Goal: Information Seeking & Learning: Learn about a topic

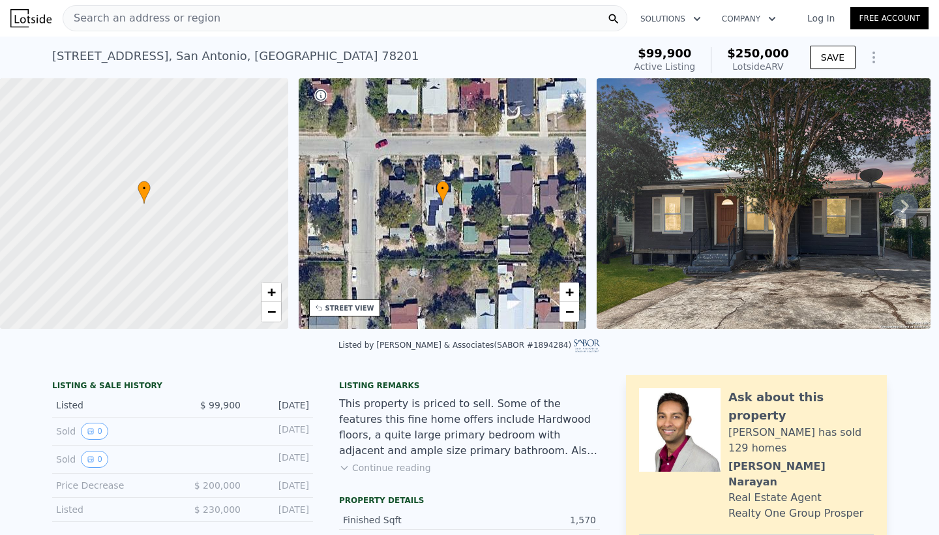
click at [901, 209] on icon at bounding box center [905, 206] width 26 height 26
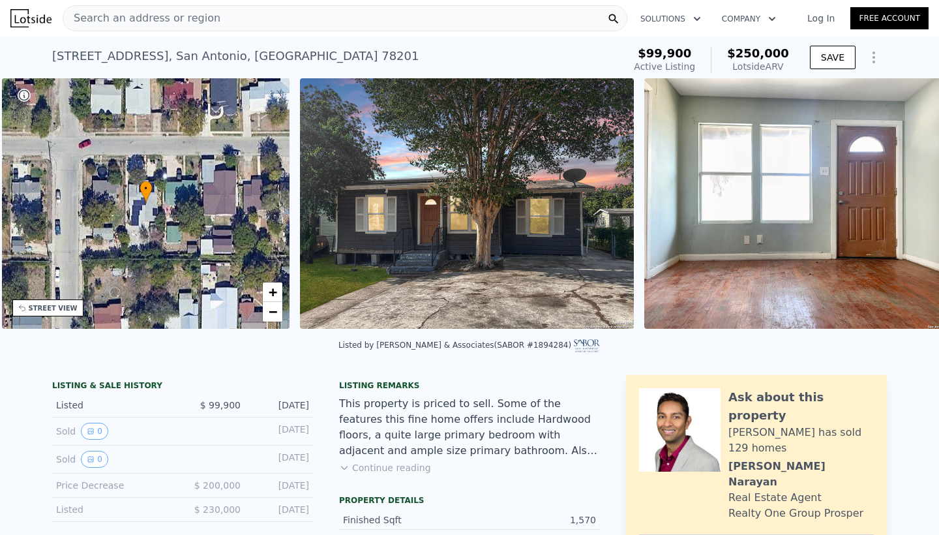
scroll to position [0, 304]
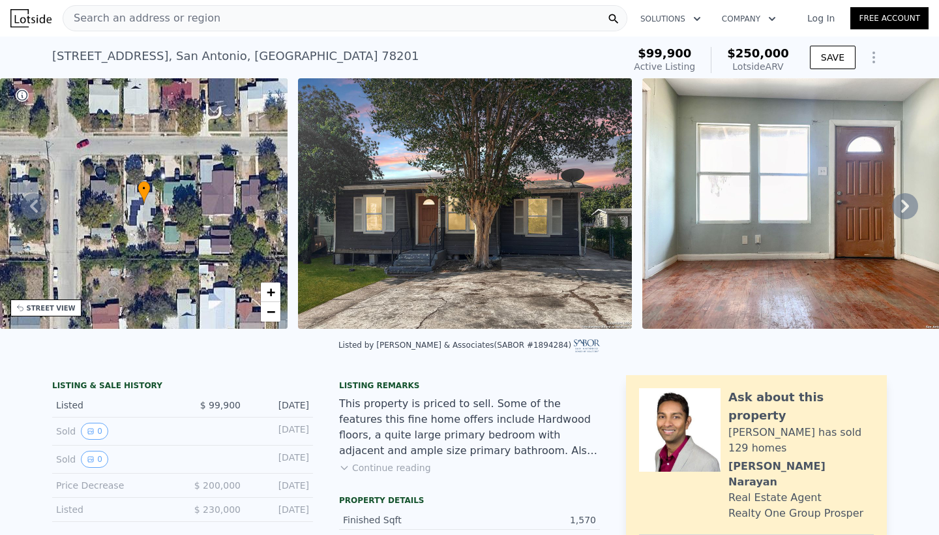
click at [905, 208] on icon at bounding box center [905, 206] width 8 height 13
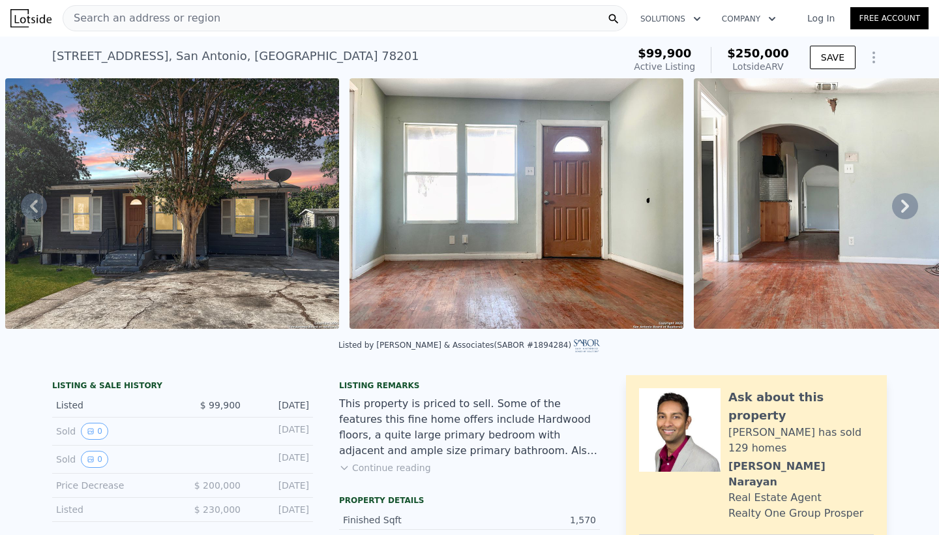
click at [905, 208] on icon at bounding box center [905, 206] width 8 height 13
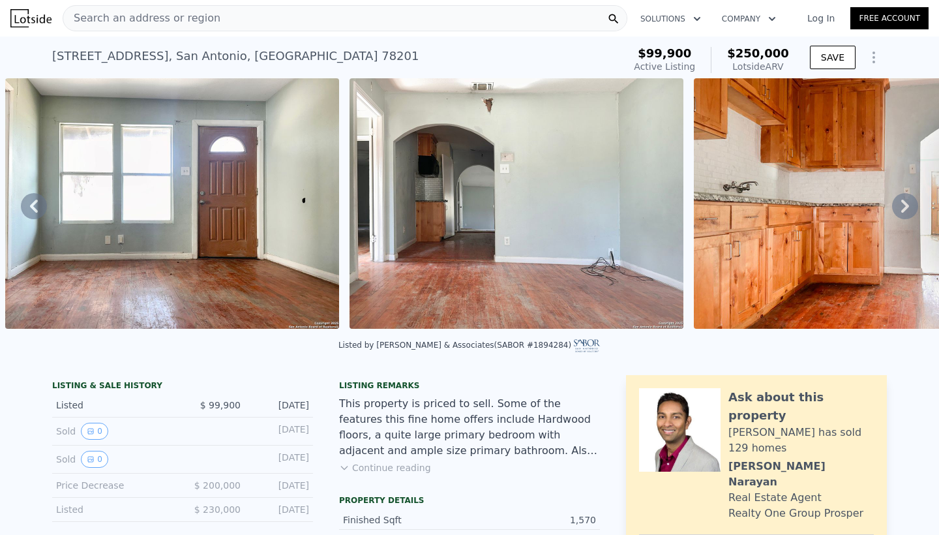
click at [905, 208] on icon at bounding box center [905, 206] width 8 height 13
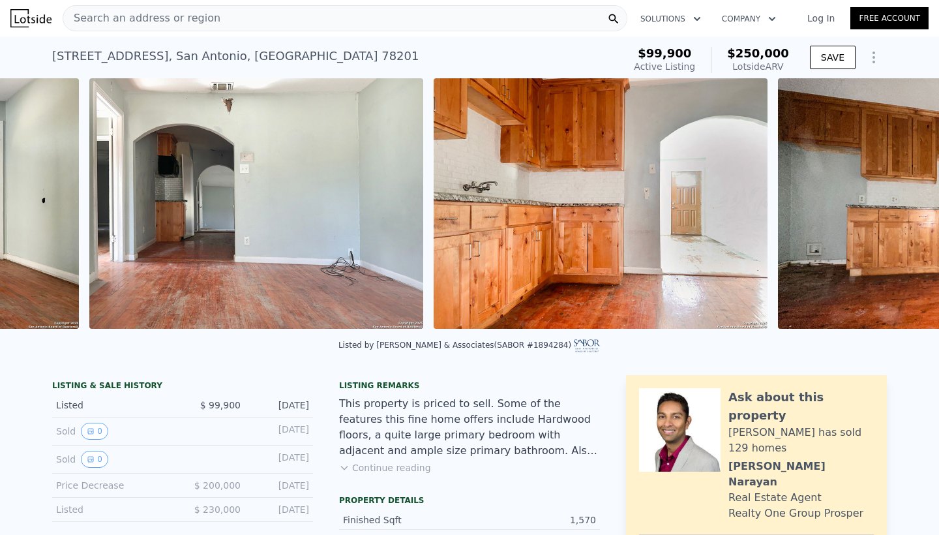
scroll to position [0, 1286]
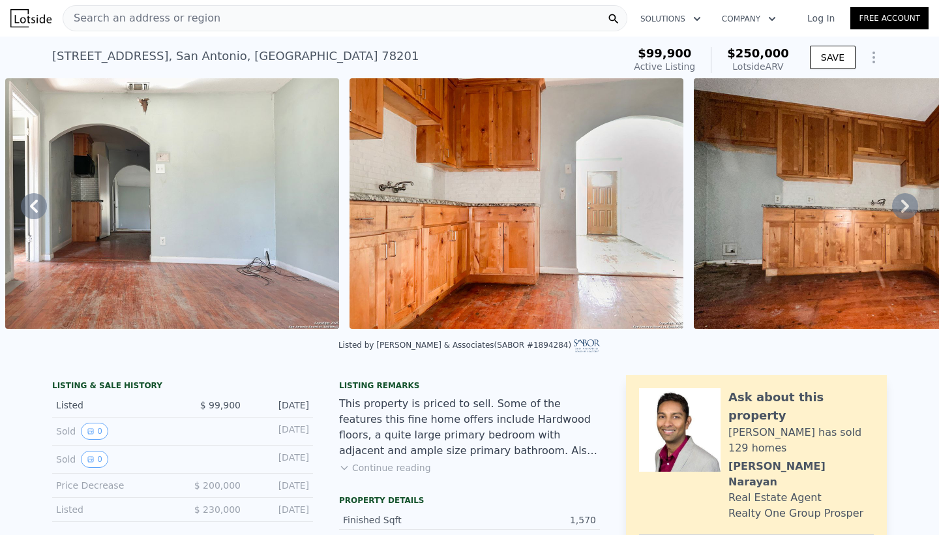
click at [905, 207] on icon at bounding box center [905, 206] width 26 height 26
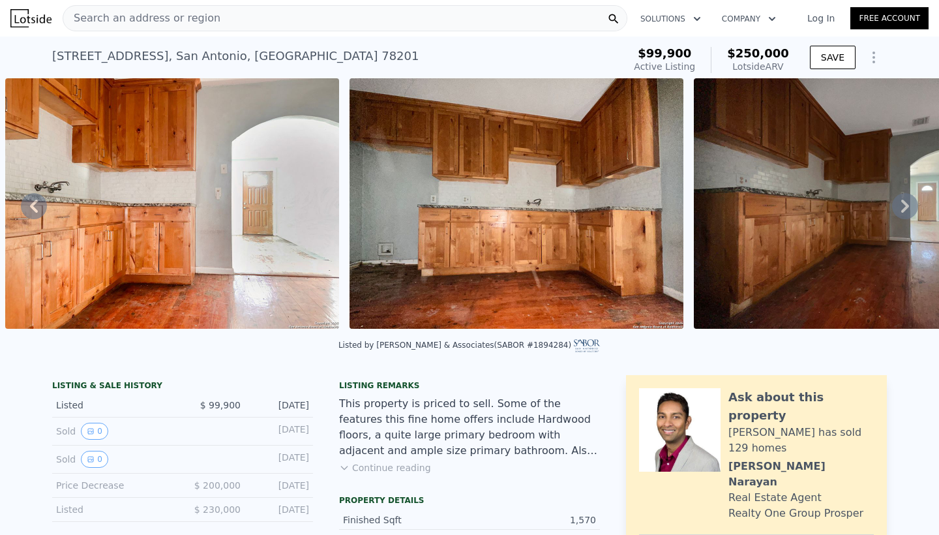
click at [905, 207] on icon at bounding box center [905, 206] width 26 height 26
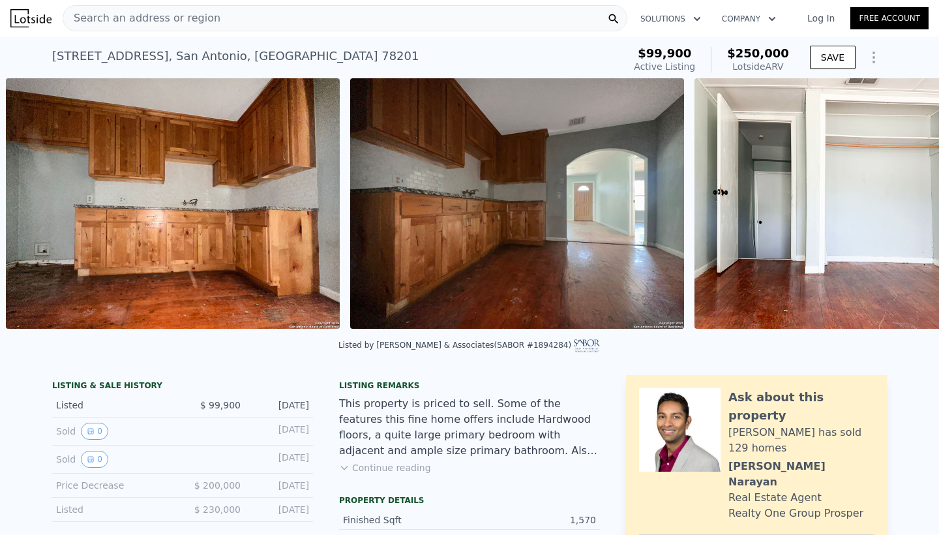
scroll to position [0, 1974]
click at [905, 207] on icon at bounding box center [905, 206] width 26 height 26
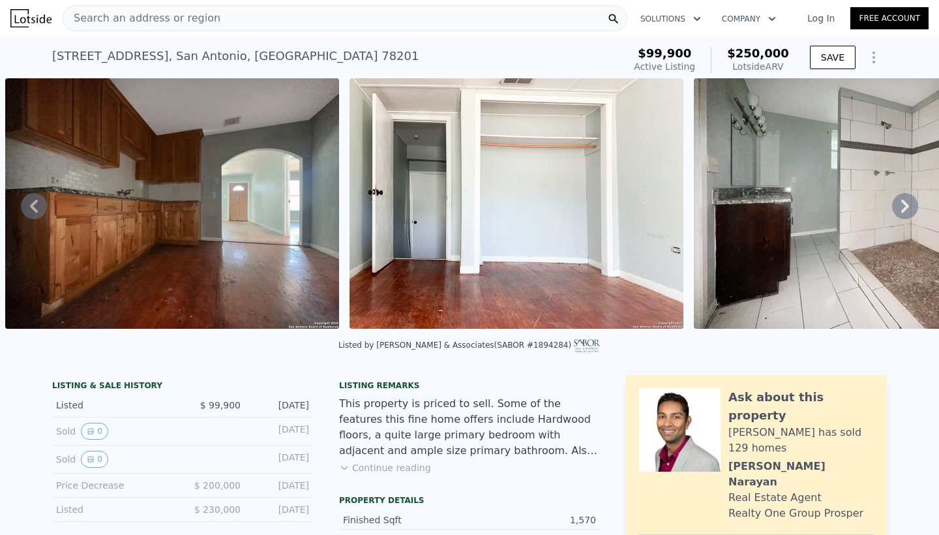
click at [905, 207] on icon at bounding box center [905, 206] width 26 height 26
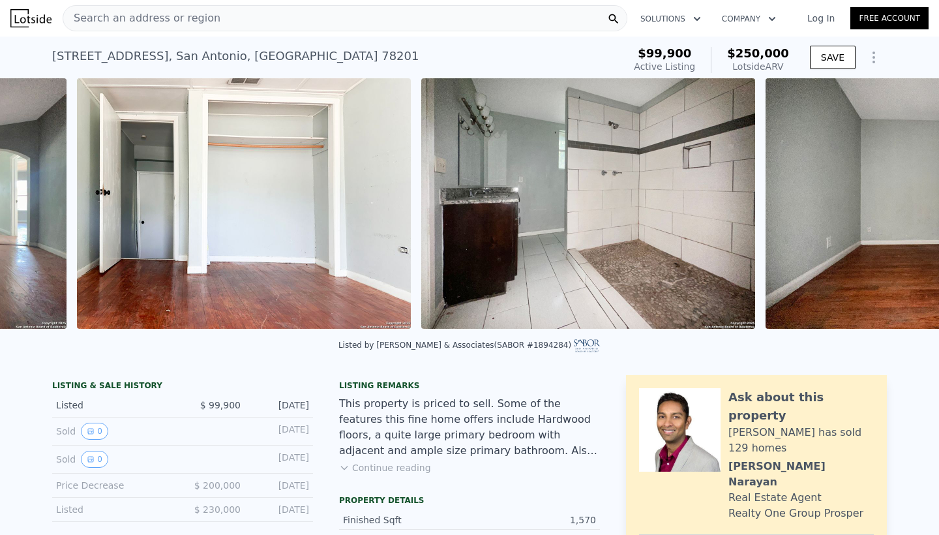
scroll to position [0, 2663]
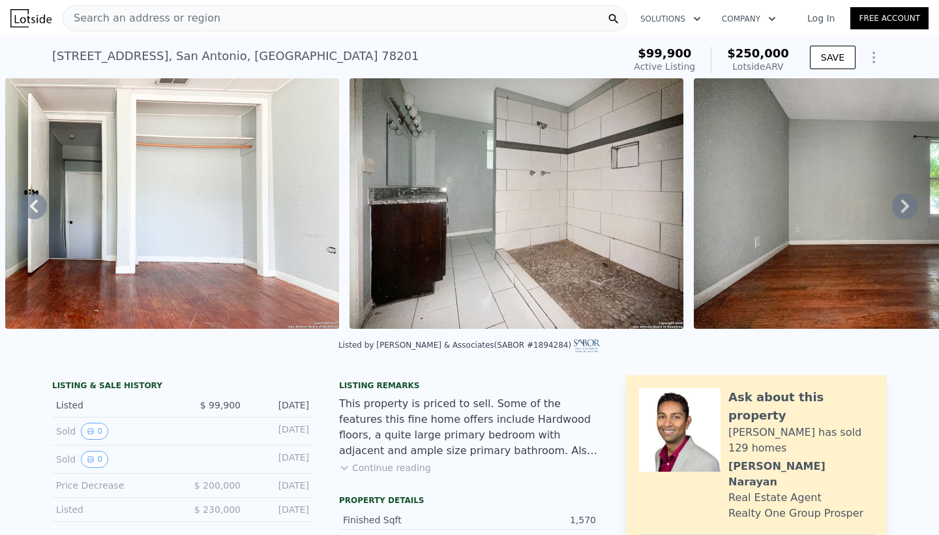
click at [910, 203] on icon at bounding box center [905, 206] width 26 height 26
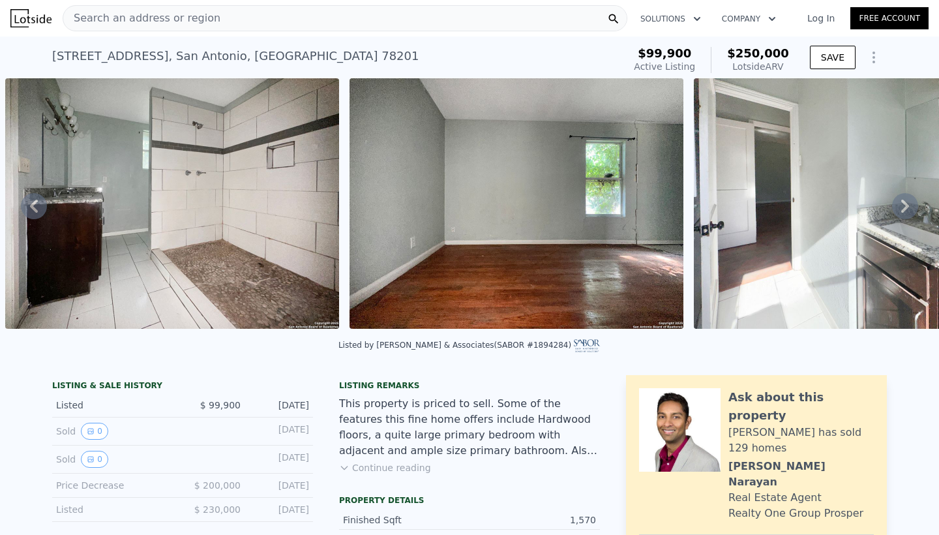
click at [909, 203] on icon at bounding box center [905, 206] width 26 height 26
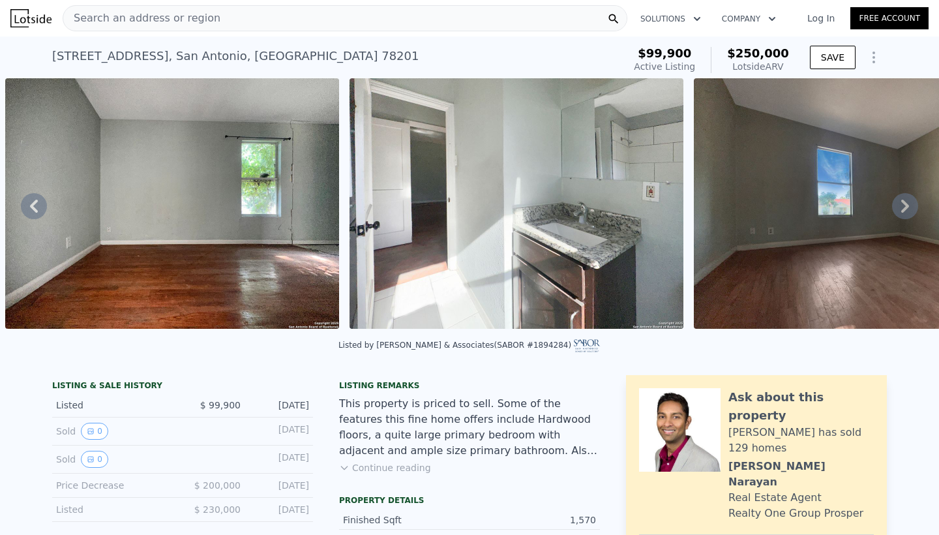
click at [909, 203] on icon at bounding box center [905, 206] width 26 height 26
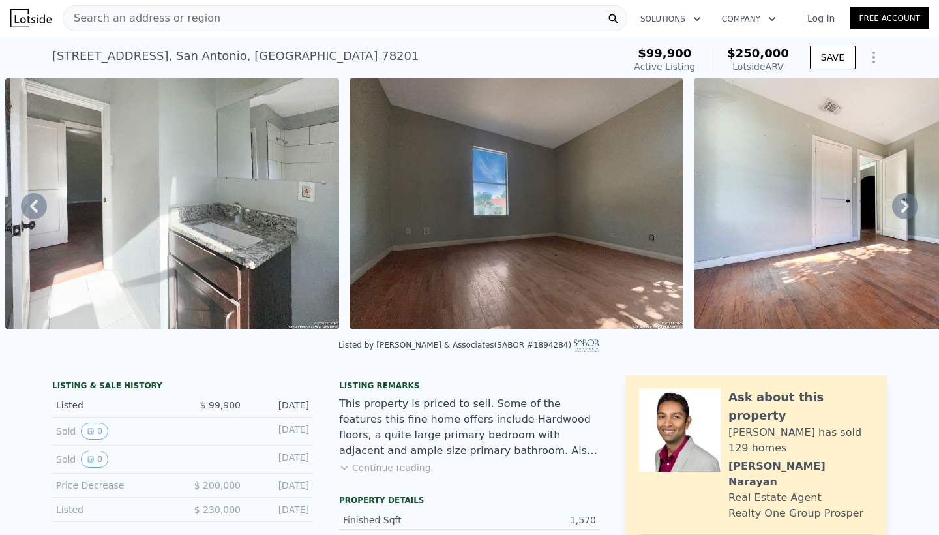
click at [909, 203] on icon at bounding box center [905, 206] width 26 height 26
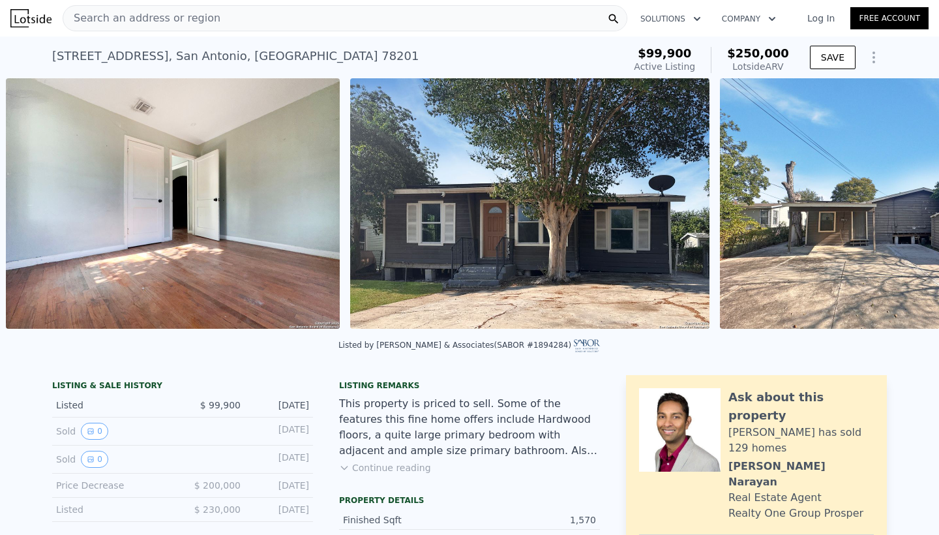
scroll to position [0, 4385]
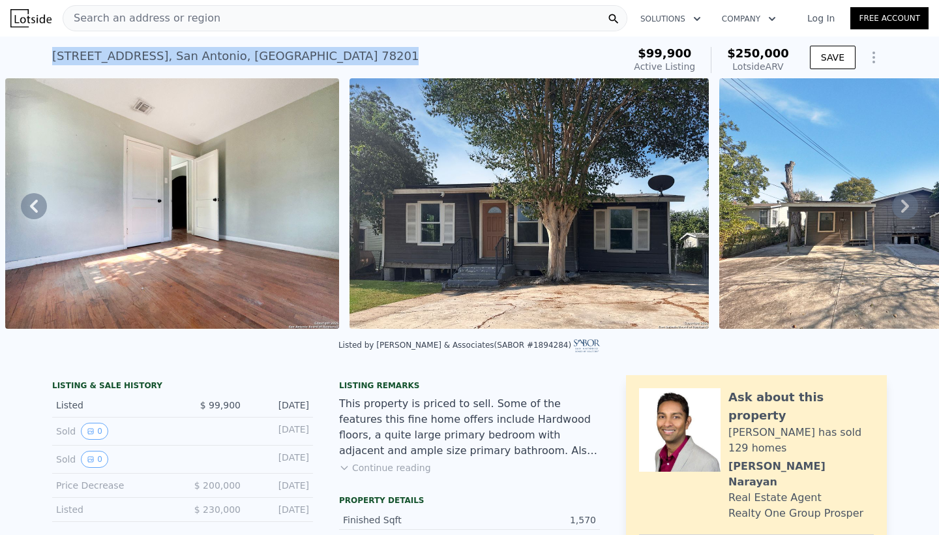
drag, startPoint x: 294, startPoint y: 52, endPoint x: 46, endPoint y: 61, distance: 248.7
click at [46, 61] on div "[STREET_ADDRESS] Active at $99,900 (~ARV $250k ) $99,900 Active Listing $250,00…" at bounding box center [469, 58] width 939 height 42
click at [404, 467] on button "Continue reading" at bounding box center [385, 467] width 92 height 13
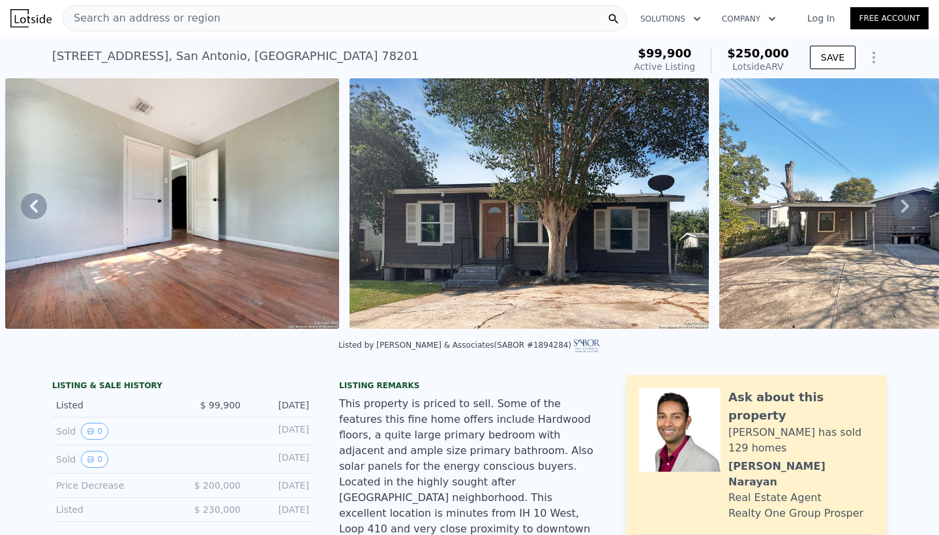
click at [42, 205] on icon at bounding box center [34, 206] width 26 height 26
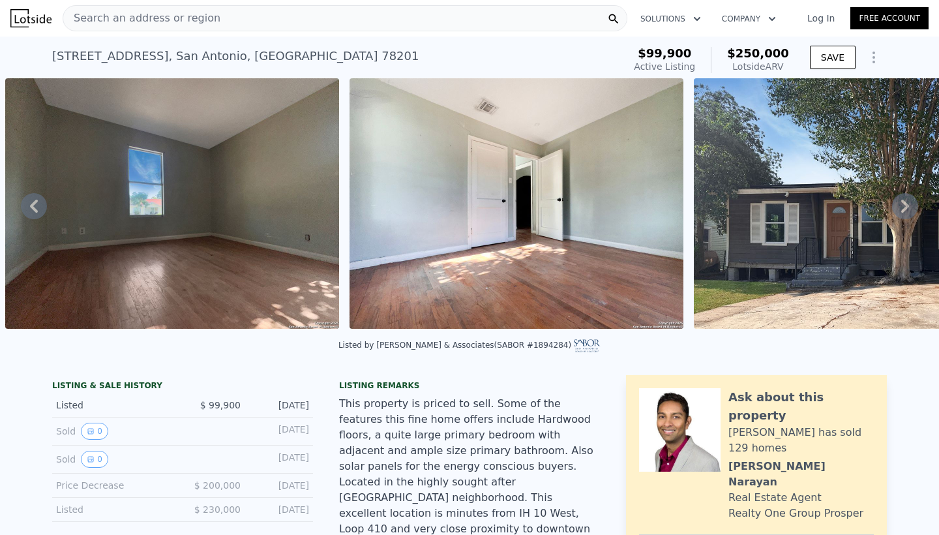
click at [42, 205] on icon at bounding box center [34, 206] width 26 height 26
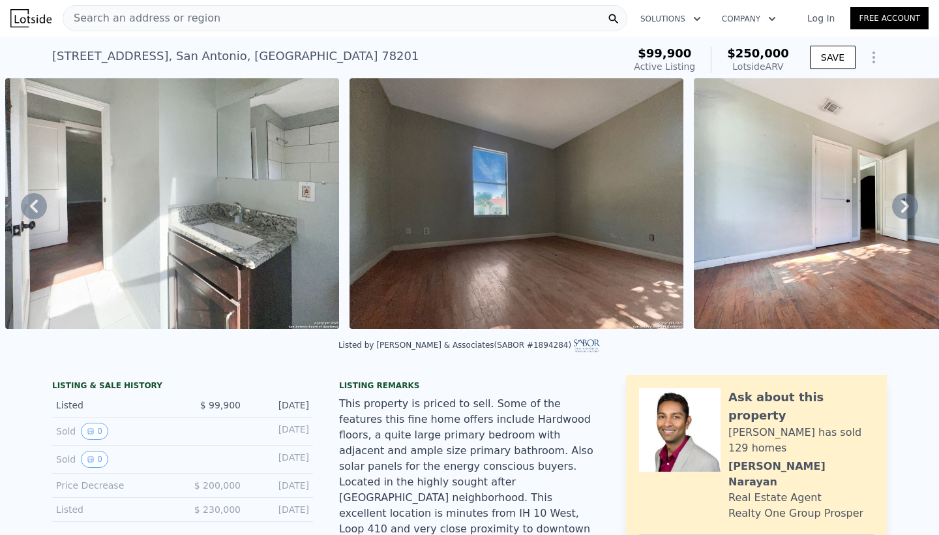
click at [42, 205] on div "• + − • + − STREET VIEW Loading... SATELLITE VIEW" at bounding box center [469, 205] width 939 height 255
click at [42, 205] on icon at bounding box center [34, 206] width 26 height 26
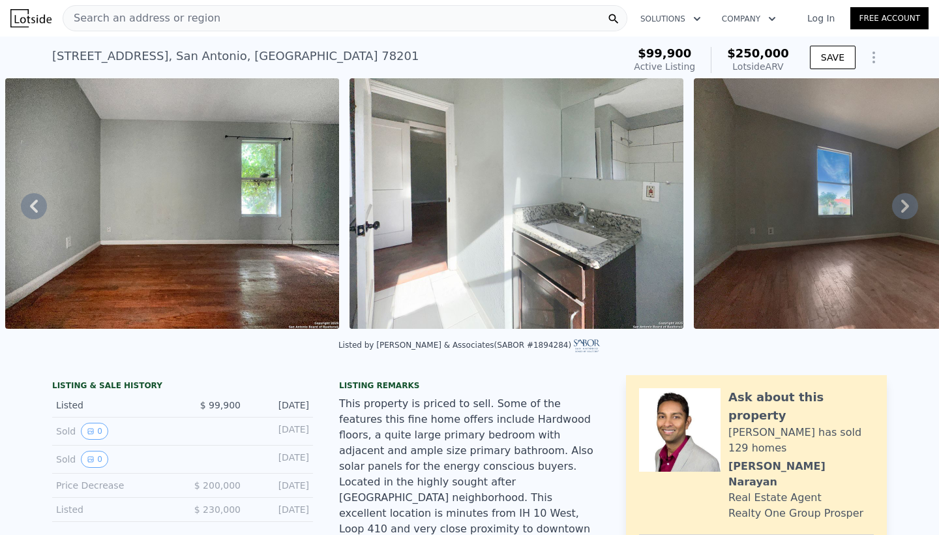
click at [42, 205] on icon at bounding box center [34, 206] width 26 height 26
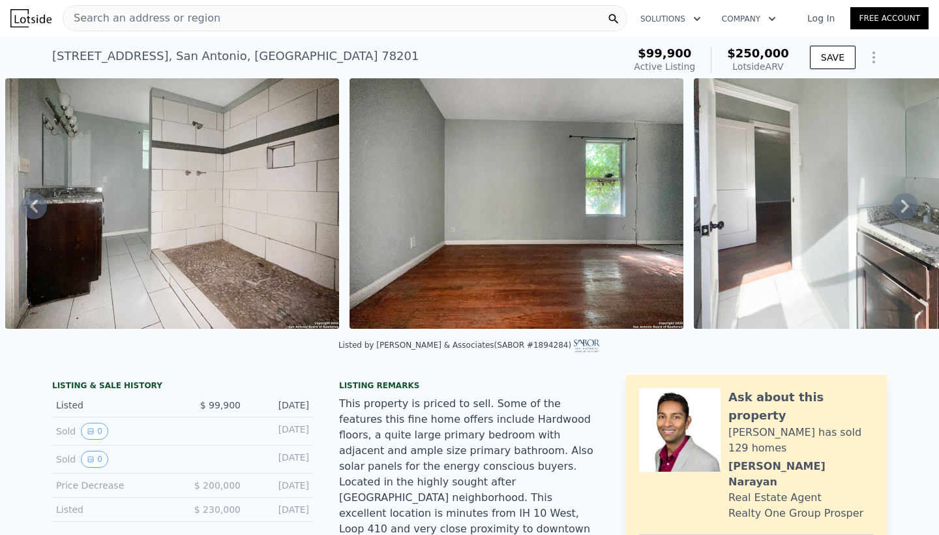
click at [42, 205] on icon at bounding box center [34, 206] width 26 height 26
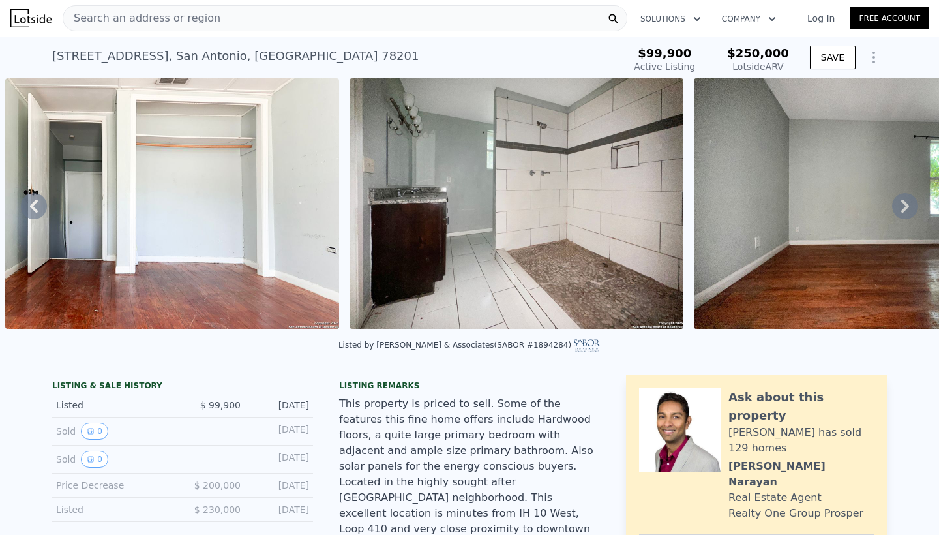
click at [42, 205] on icon at bounding box center [34, 206] width 26 height 26
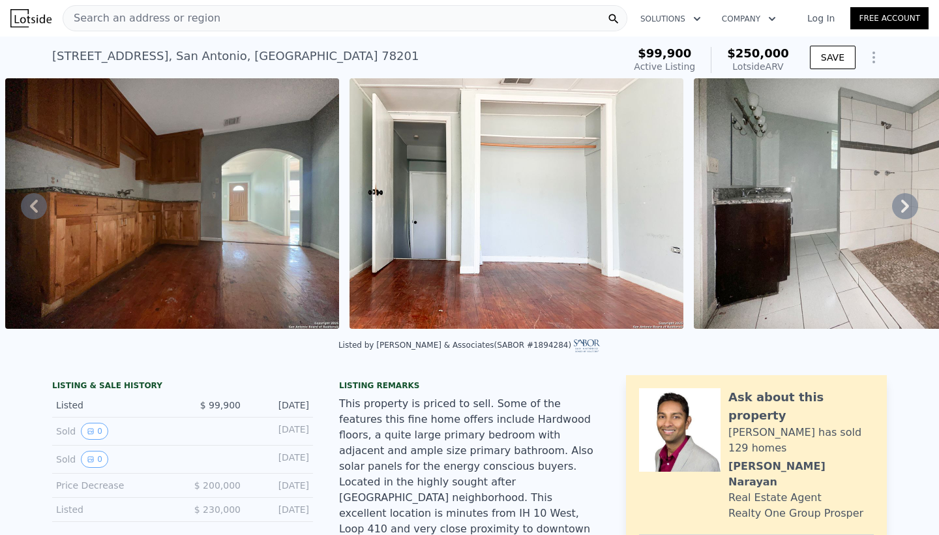
click at [42, 205] on icon at bounding box center [34, 206] width 26 height 26
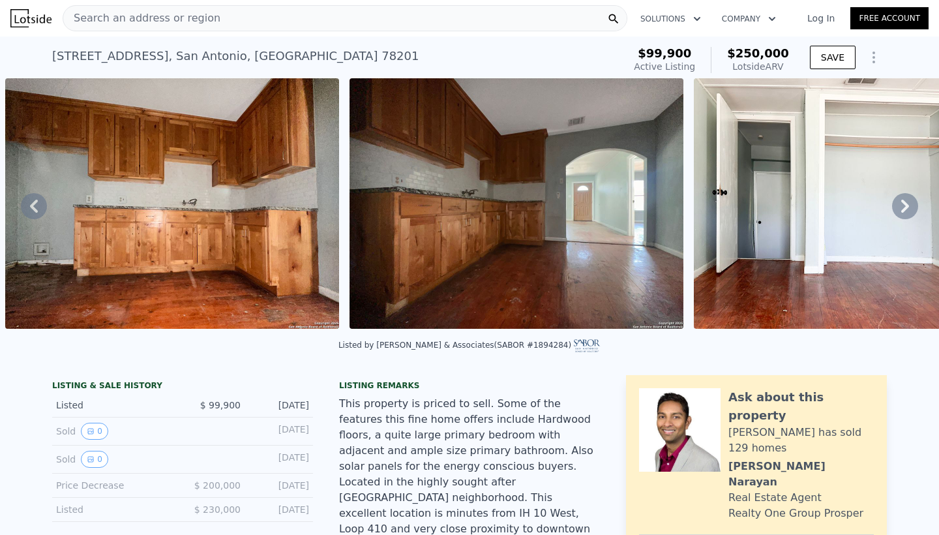
click at [42, 205] on icon at bounding box center [34, 206] width 26 height 26
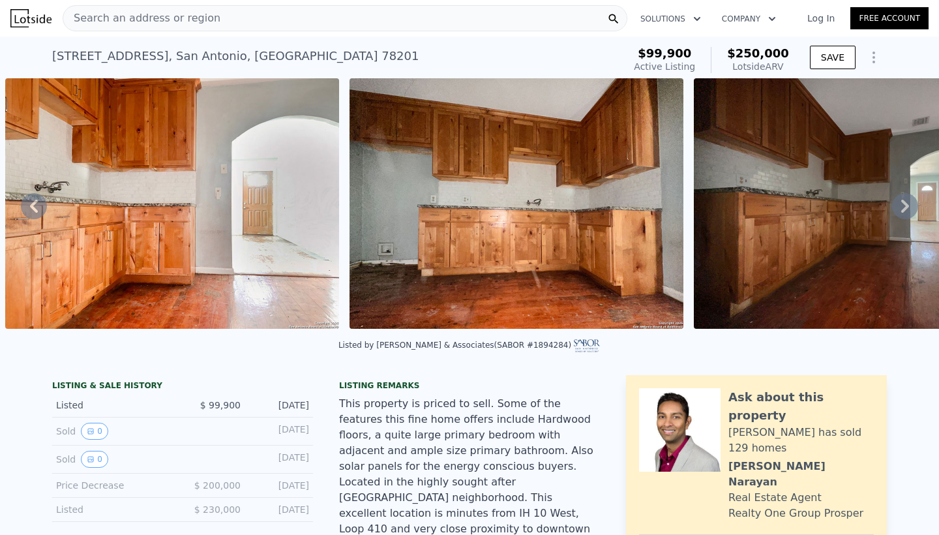
click at [42, 205] on icon at bounding box center [34, 206] width 26 height 26
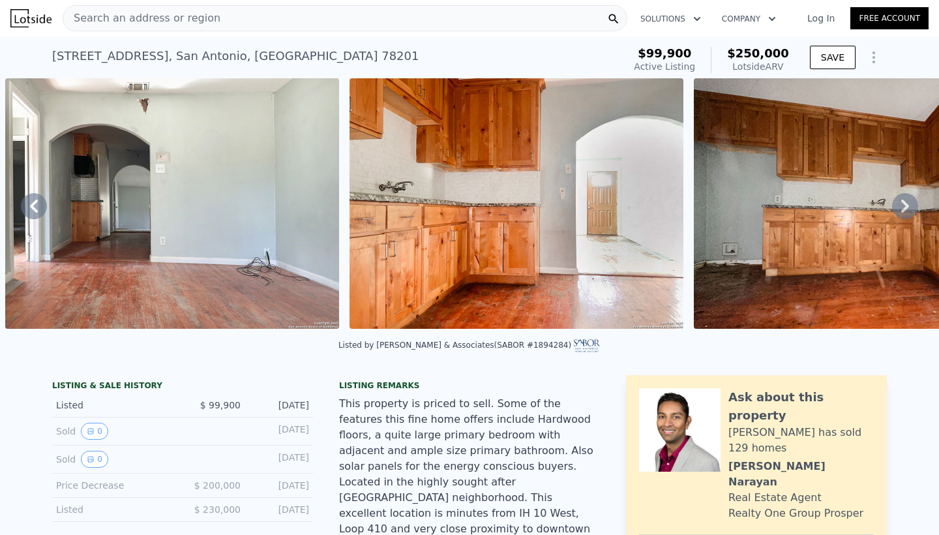
click at [42, 205] on div "• + − • + − STREET VIEW Loading... SATELLITE VIEW" at bounding box center [469, 205] width 939 height 255
click at [126, 218] on img at bounding box center [172, 203] width 334 height 250
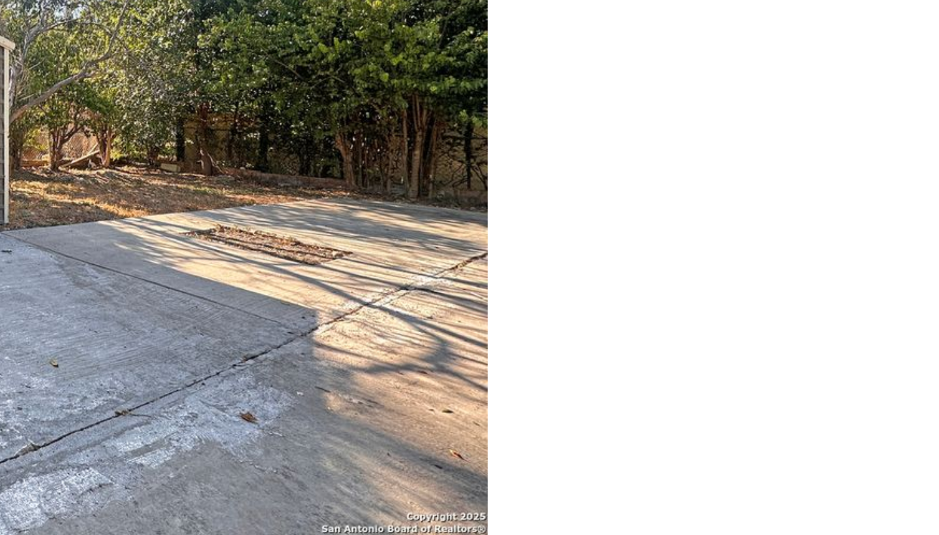
scroll to position [0, 0]
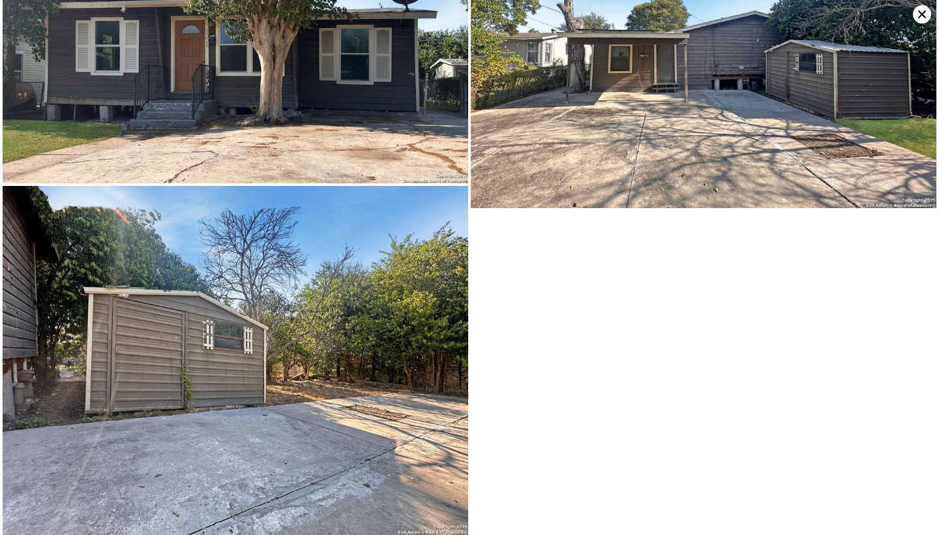
click at [920, 18] on icon at bounding box center [922, 14] width 18 height 18
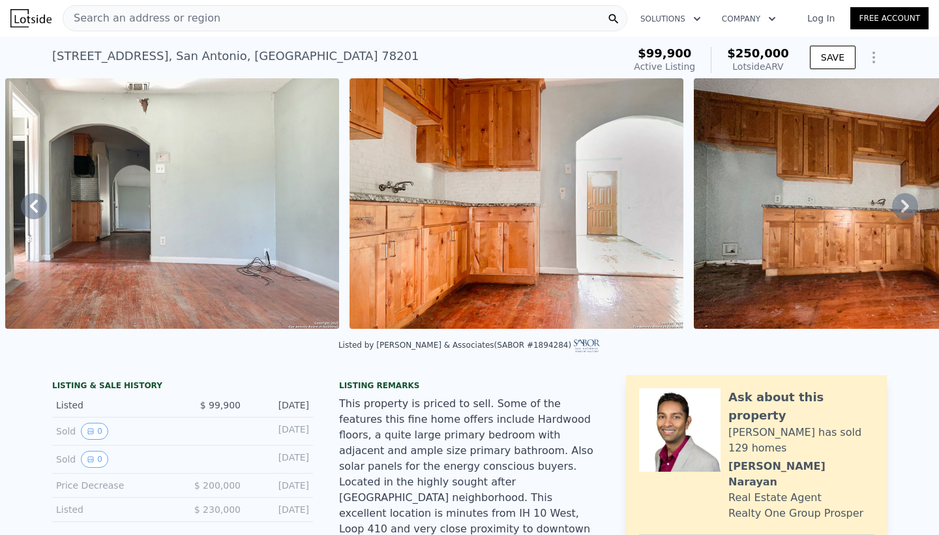
click at [196, 15] on span "Search an address or region" at bounding box center [141, 18] width 157 height 16
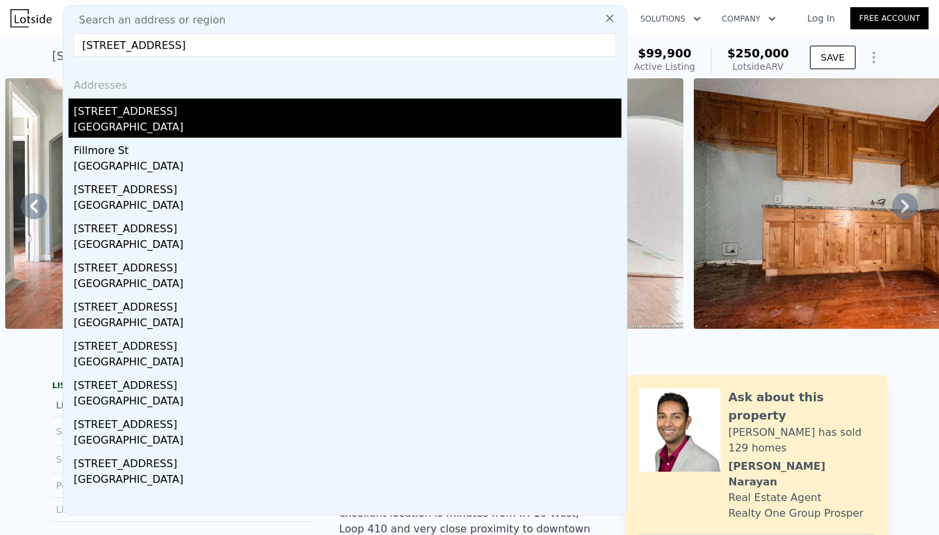
type input "[STREET_ADDRESS]"
click at [139, 110] on div "[STREET_ADDRESS]" at bounding box center [348, 108] width 548 height 21
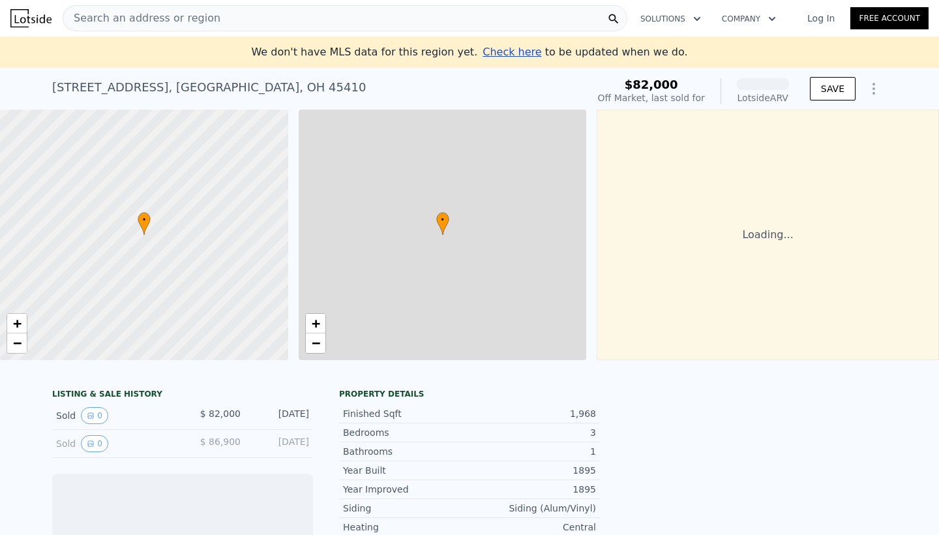
scroll to position [0, 5]
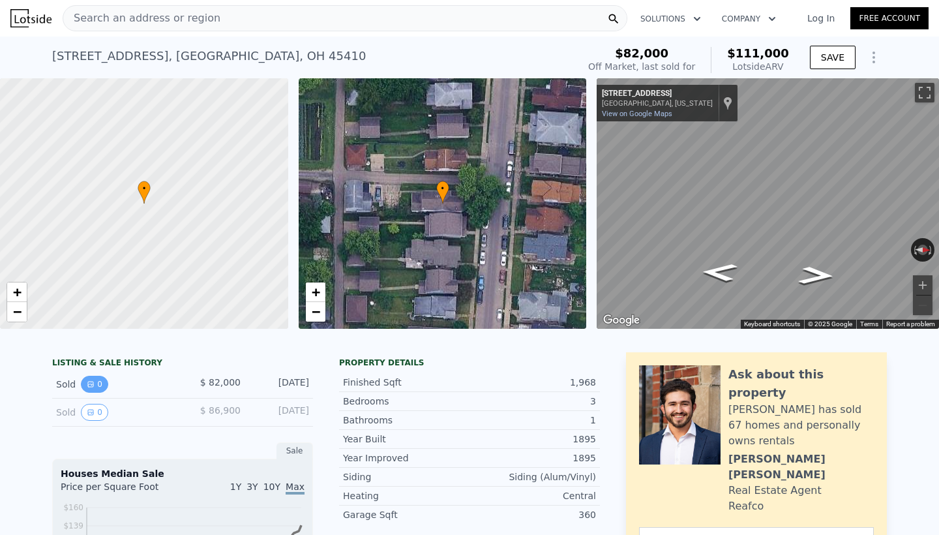
click at [98, 380] on button "0" at bounding box center [94, 384] width 27 height 17
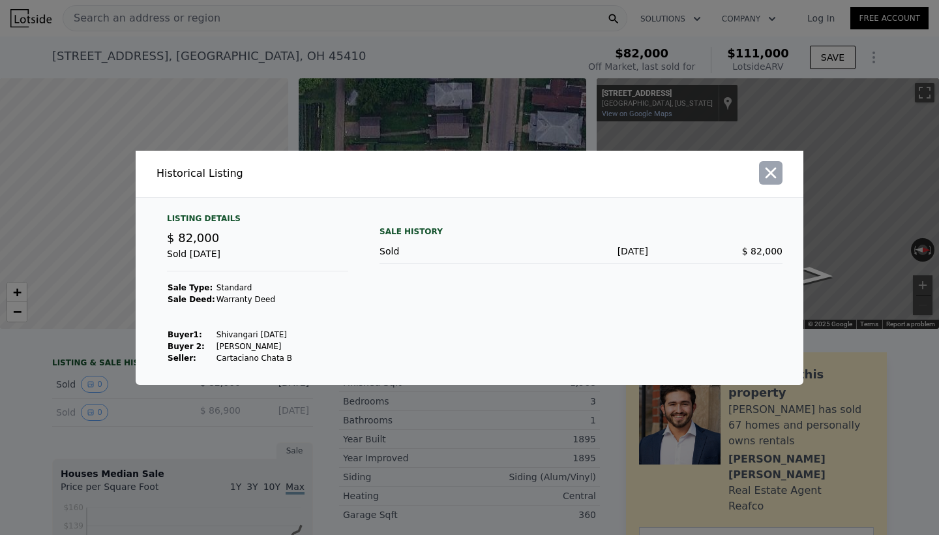
click at [773, 170] on icon "button" at bounding box center [771, 172] width 11 height 11
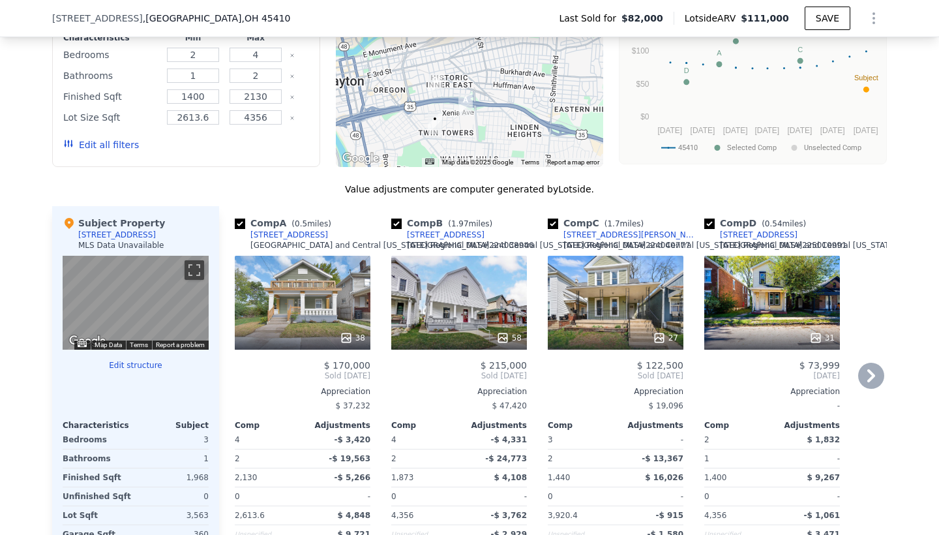
scroll to position [1141, 0]
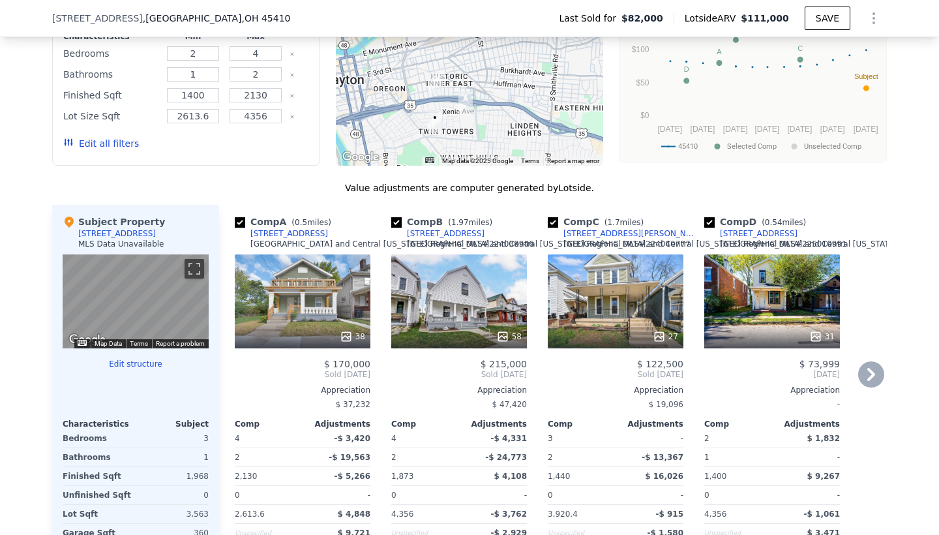
click at [395, 224] on input "checkbox" at bounding box center [396, 222] width 10 height 10
checkbox input "false"
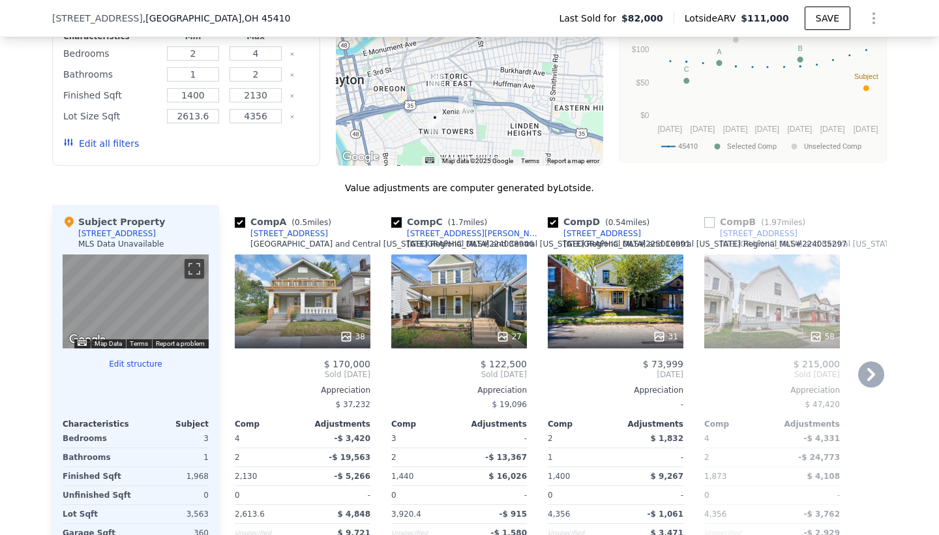
click at [398, 224] on input "checkbox" at bounding box center [396, 222] width 10 height 10
checkbox input "false"
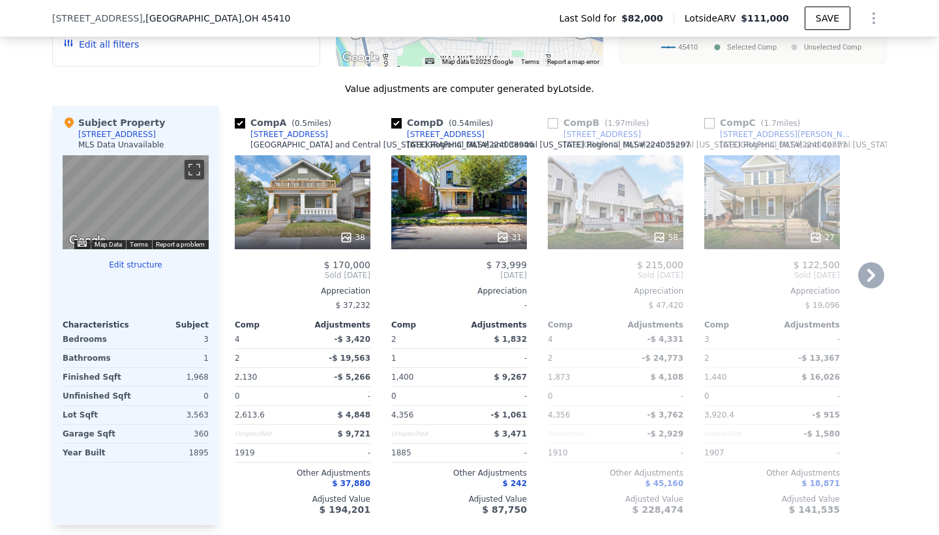
scroll to position [1224, 0]
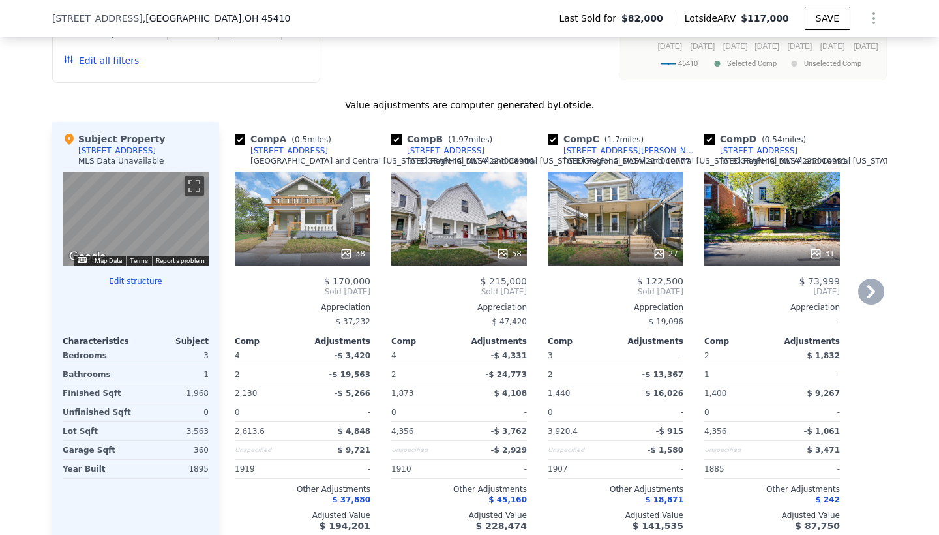
type input "$ 117,000"
checkbox input "true"
type input "$ 21,435"
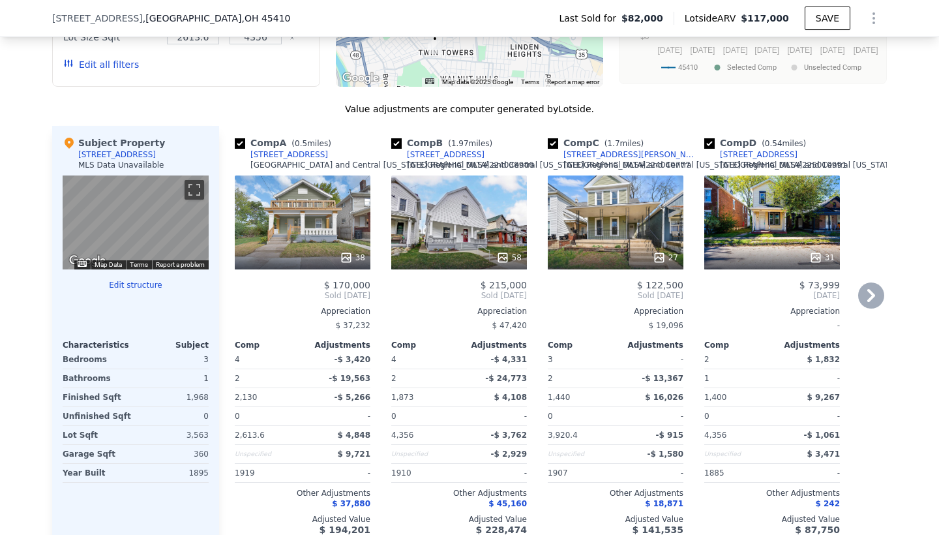
scroll to position [1218, 0]
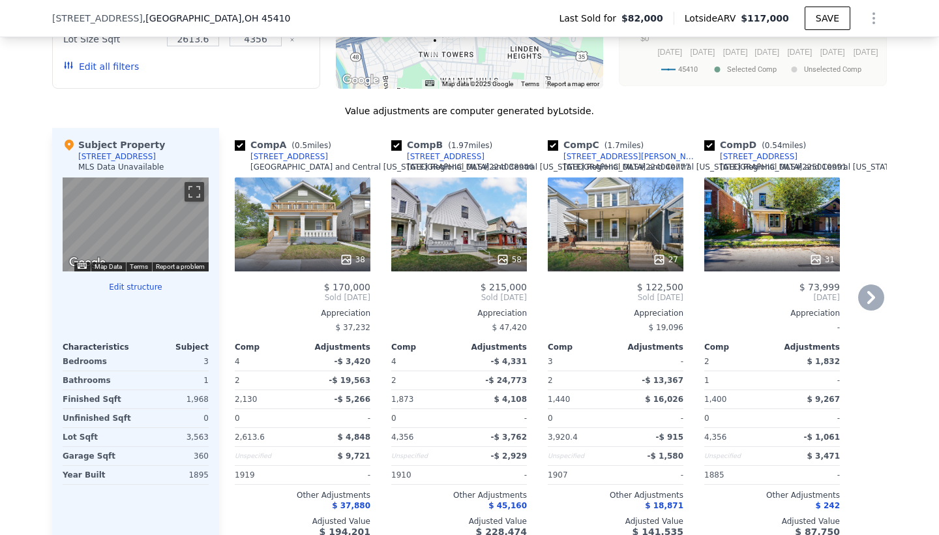
click at [290, 233] on div "38" at bounding box center [303, 224] width 136 height 94
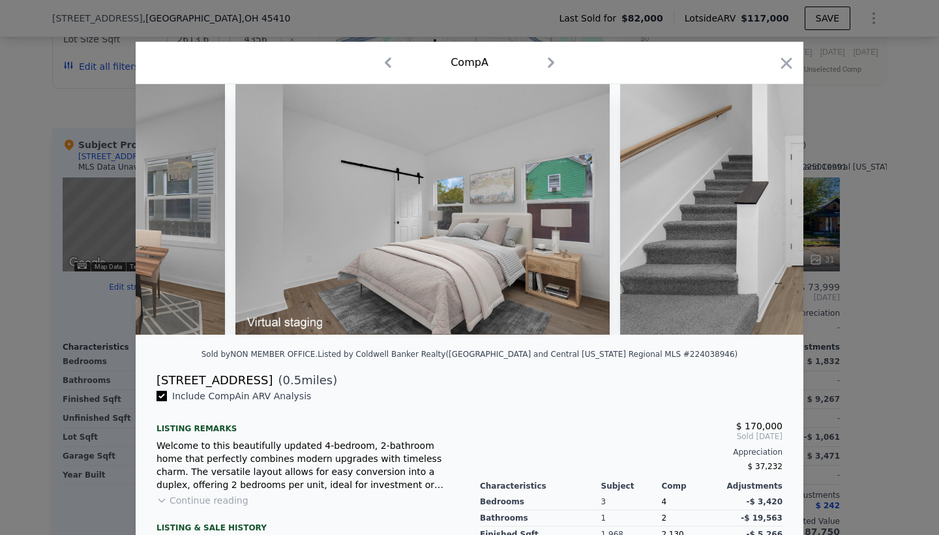
scroll to position [0, 1462]
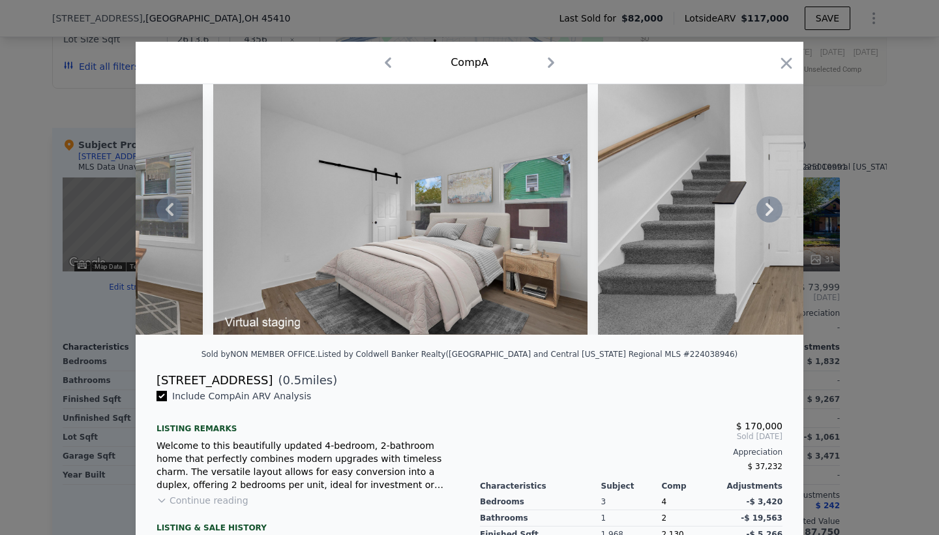
click at [768, 218] on icon at bounding box center [770, 209] width 26 height 26
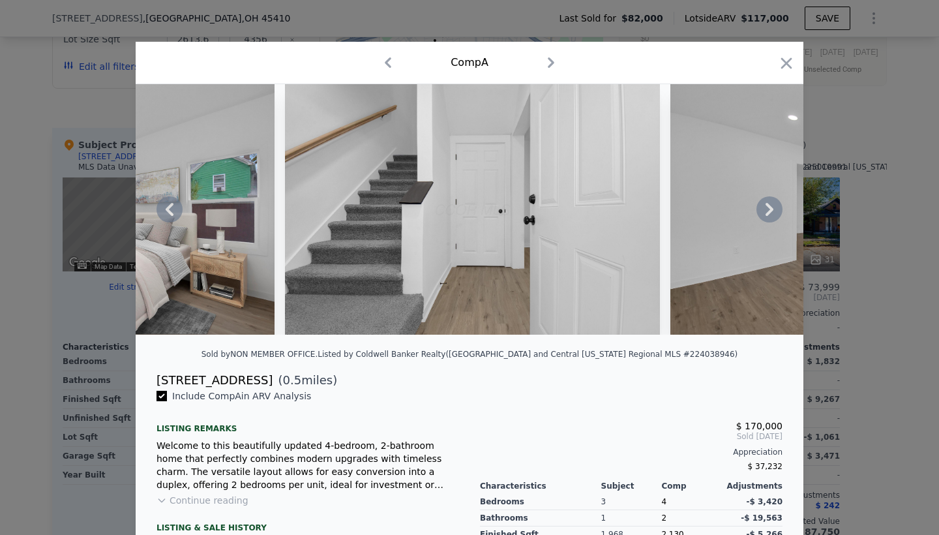
click at [768, 217] on icon at bounding box center [770, 209] width 26 height 26
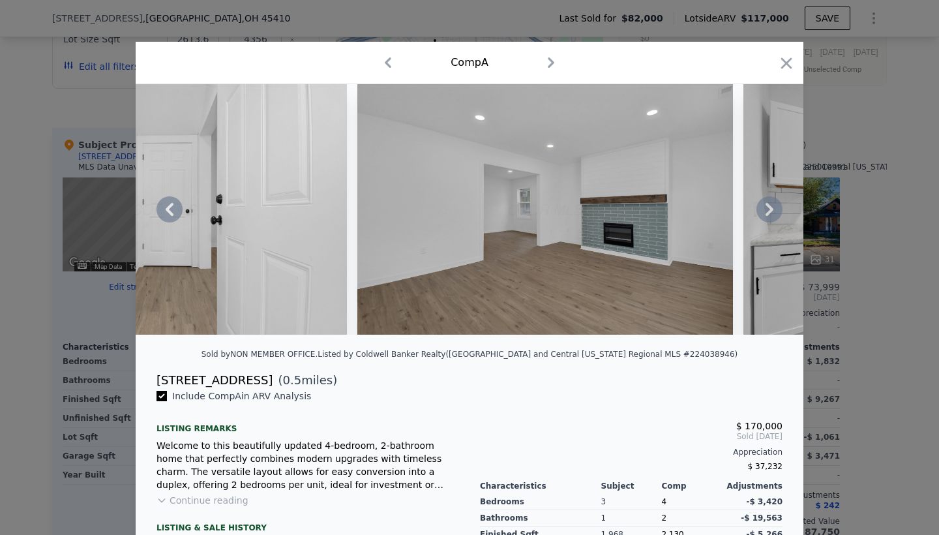
click at [768, 217] on icon at bounding box center [770, 209] width 26 height 26
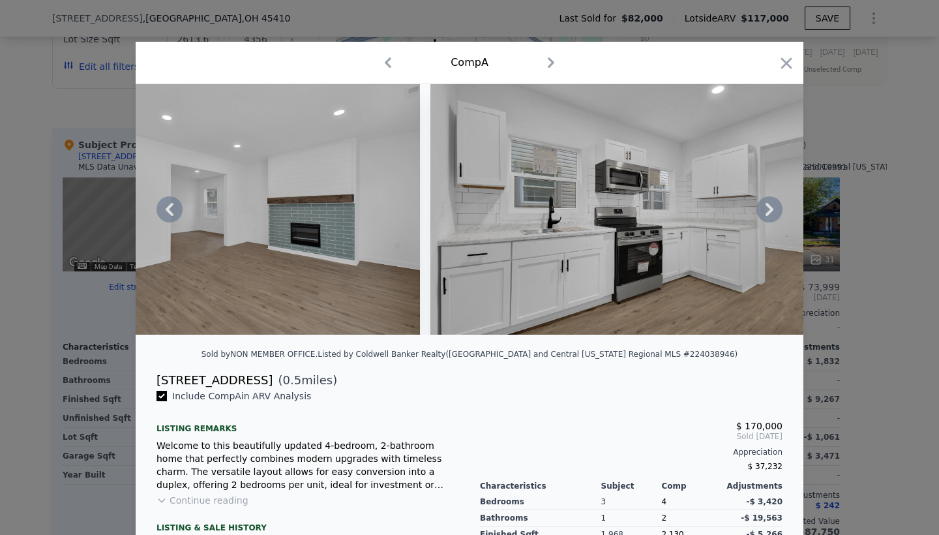
click at [768, 217] on icon at bounding box center [770, 209] width 26 height 26
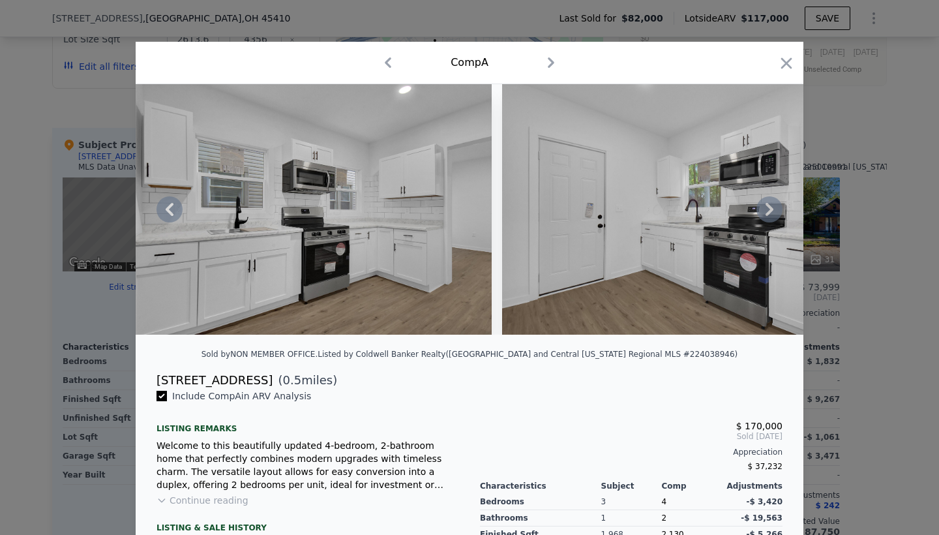
click at [768, 217] on icon at bounding box center [770, 209] width 26 height 26
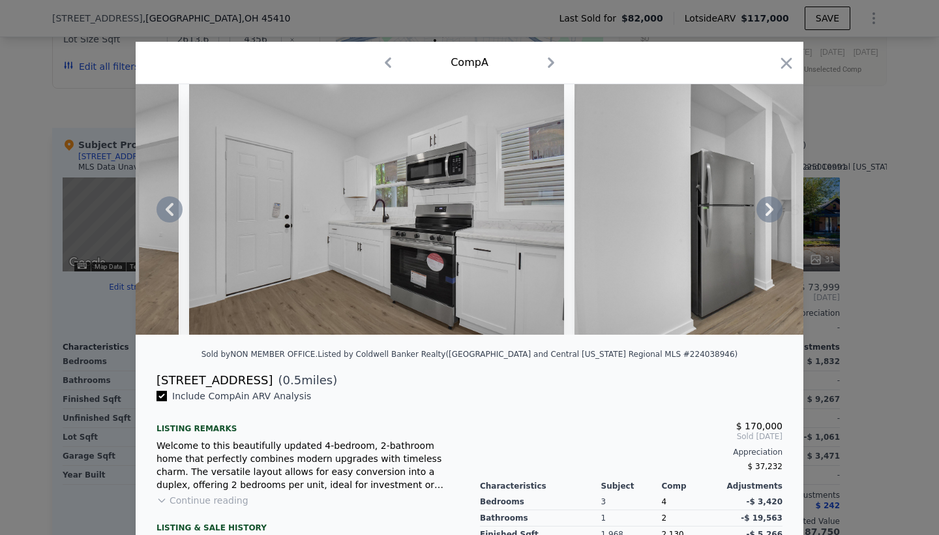
click at [768, 217] on icon at bounding box center [770, 209] width 26 height 26
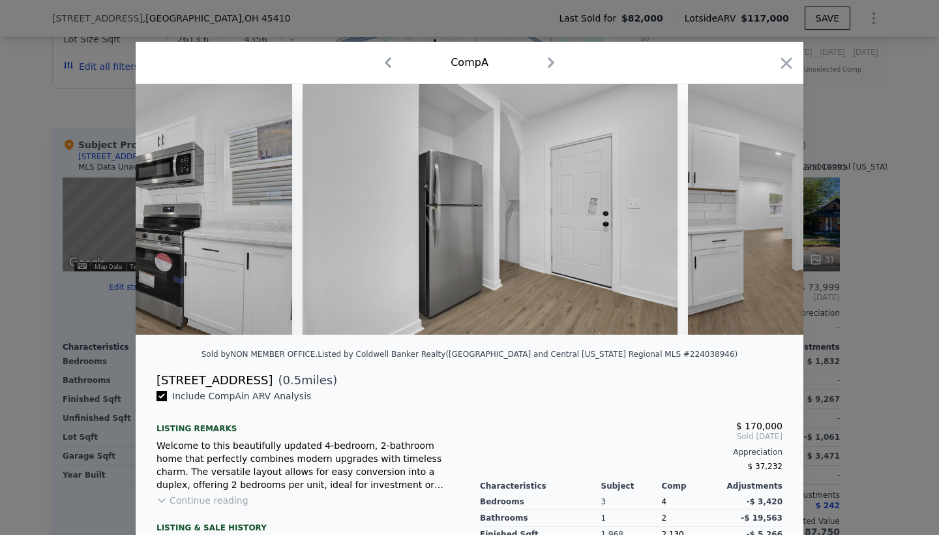
scroll to position [0, 3341]
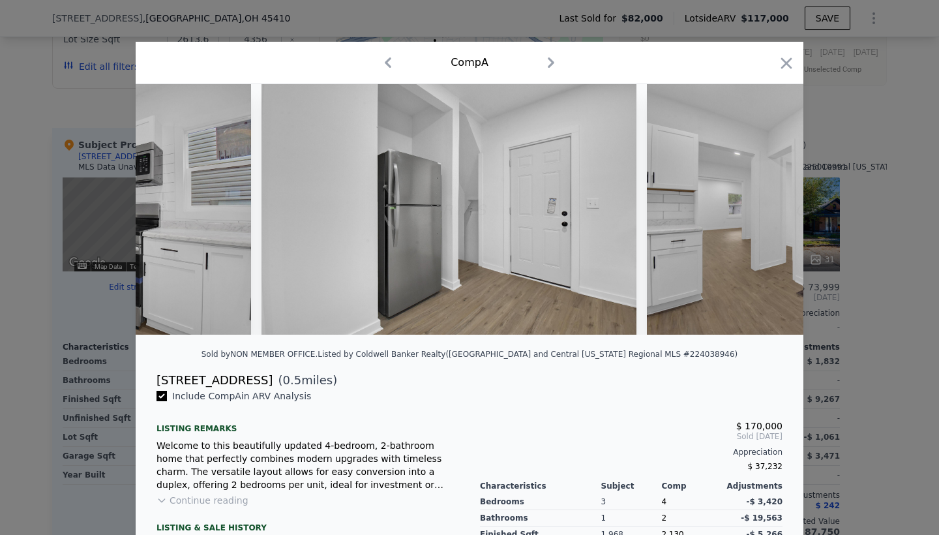
click at [768, 217] on div at bounding box center [470, 209] width 668 height 250
click at [768, 216] on icon at bounding box center [770, 209] width 26 height 26
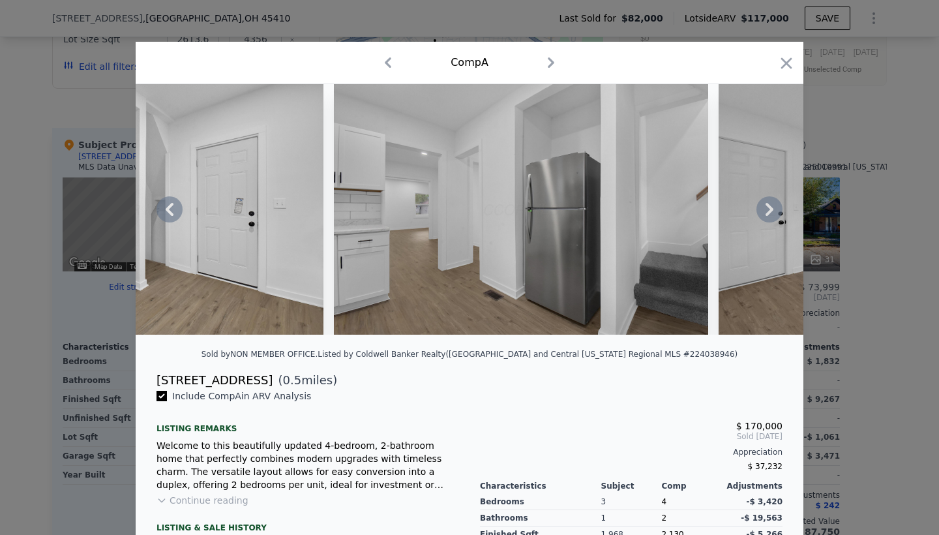
click at [768, 216] on div at bounding box center [470, 209] width 668 height 250
drag, startPoint x: 157, startPoint y: 380, endPoint x: 256, endPoint y: 376, distance: 99.2
click at [256, 376] on div "[STREET_ADDRESS] ( 0.5 miles)" at bounding box center [469, 380] width 647 height 18
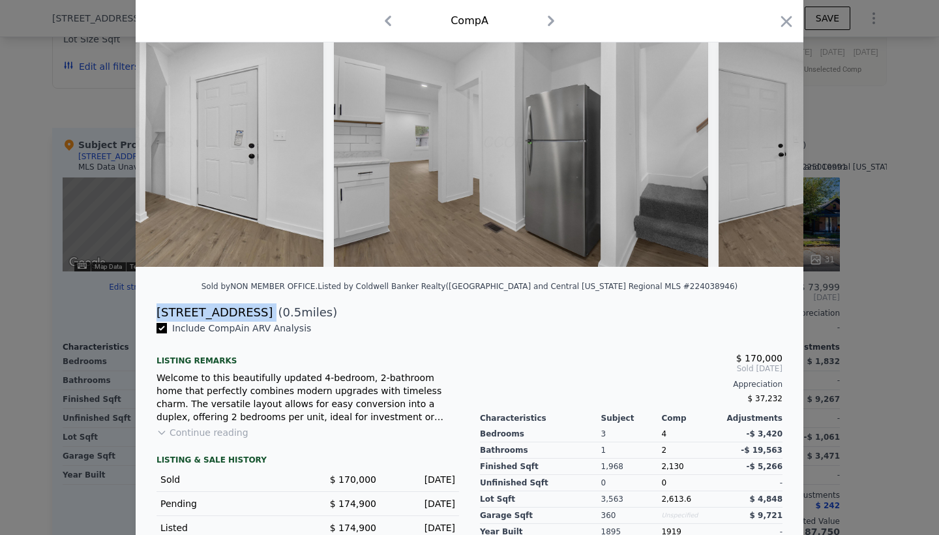
scroll to position [76, 0]
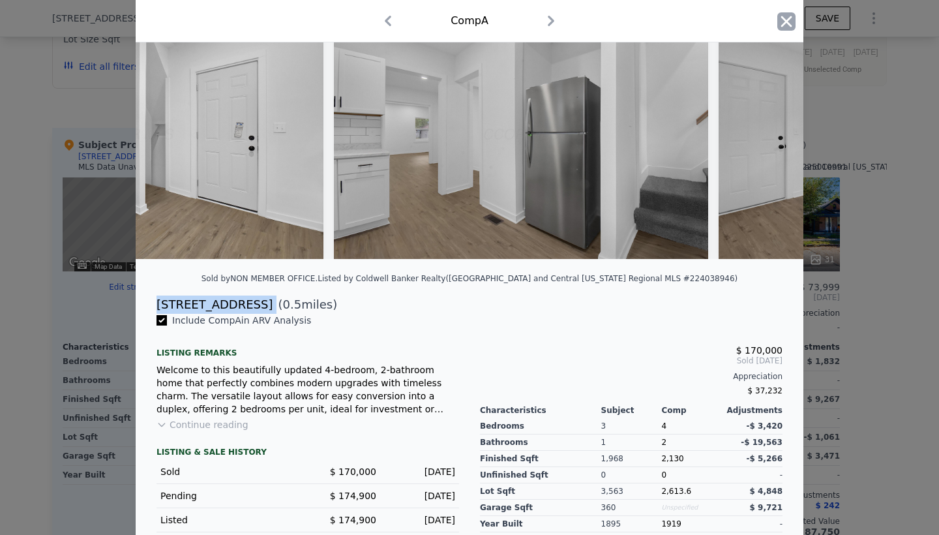
type input "$ 111,000"
type input "$ 15,771"
click at [789, 21] on icon "button" at bounding box center [786, 21] width 18 height 18
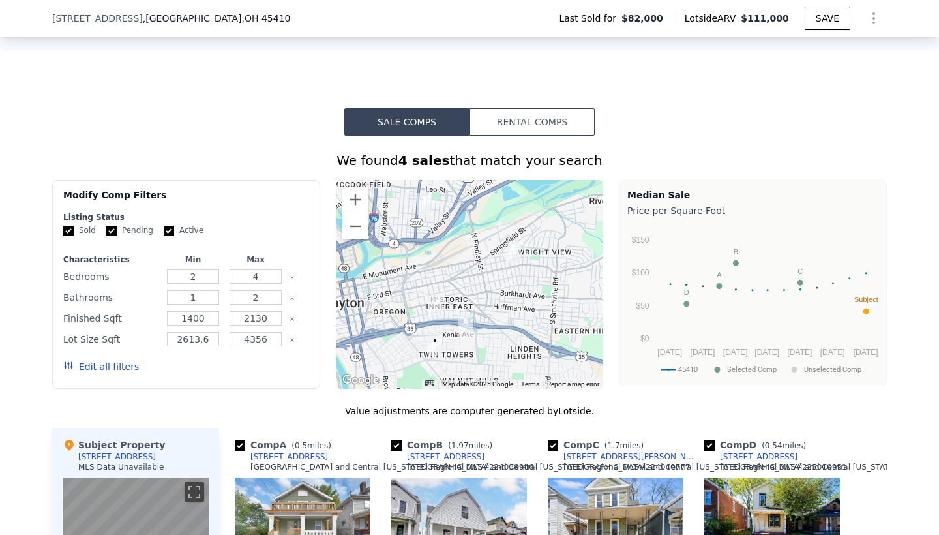
scroll to position [918, 0]
click at [582, 123] on button "Rental Comps" at bounding box center [532, 121] width 125 height 27
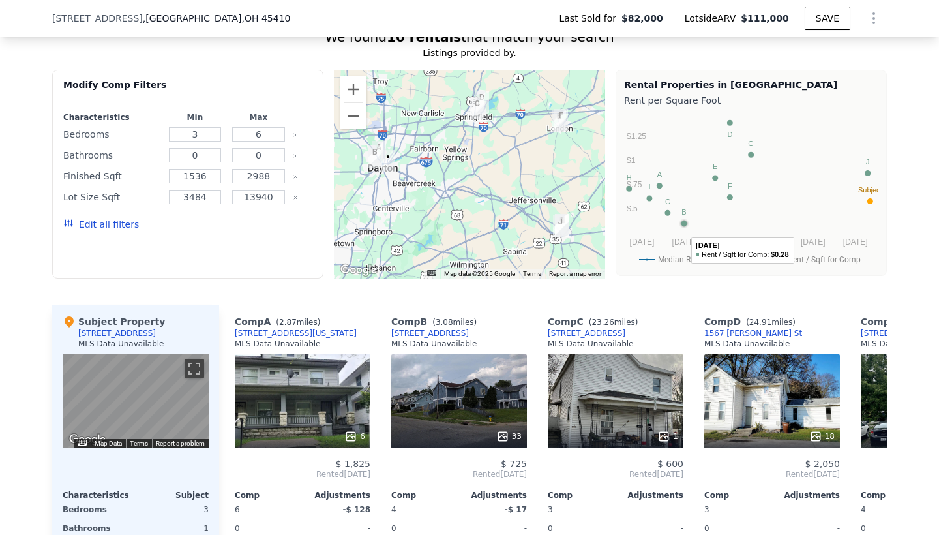
scroll to position [1046, 0]
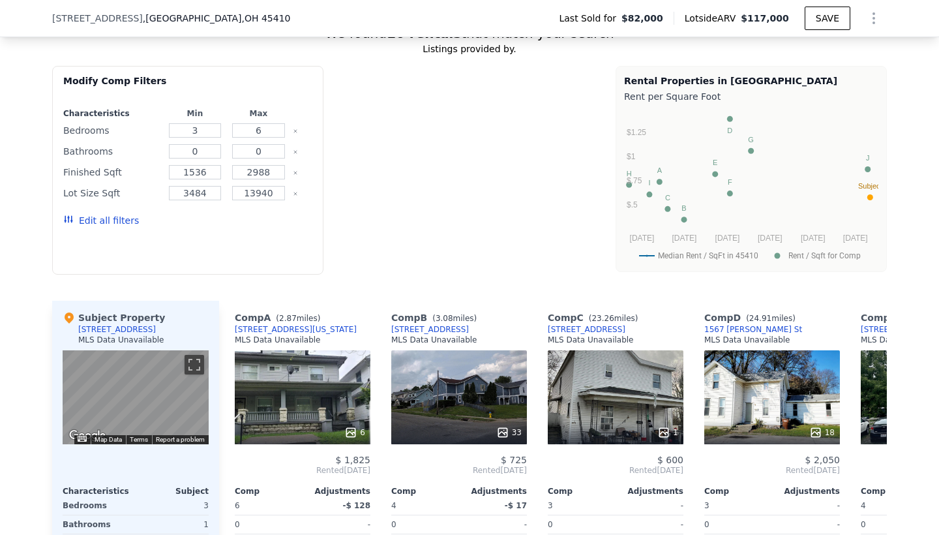
type input "$ 117,000"
type input "$ 21,435"
type input "$ 111,000"
type input "$ 15,771"
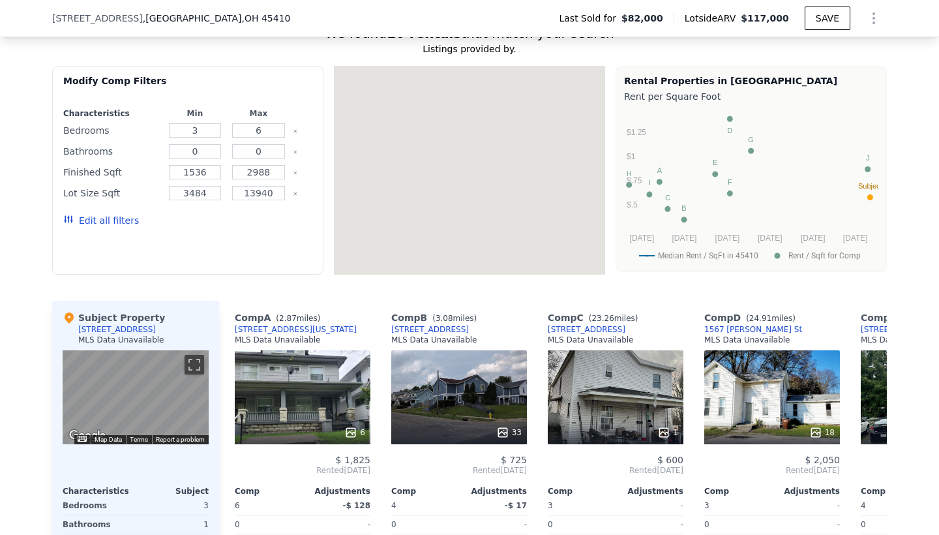
type input "$ 117,000"
type input "$ 21,435"
